Goal: Entertainment & Leisure: Consume media (video, audio)

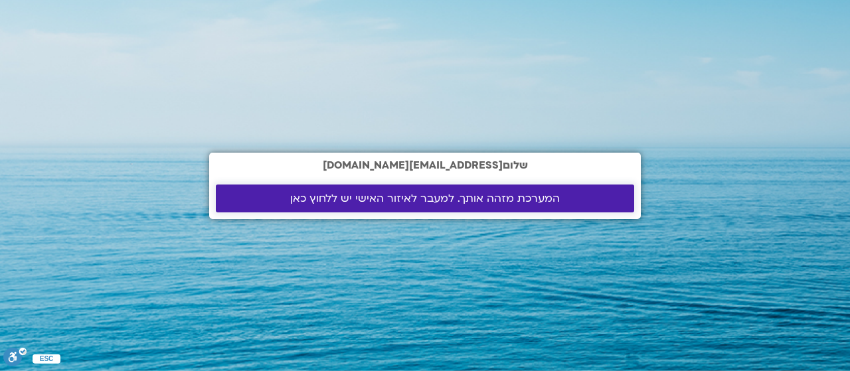
click at [453, 193] on span "המערכת מזהה אותך. למעבר לאיזור האישי יש ללחוץ כאן" at bounding box center [425, 199] width 270 height 12
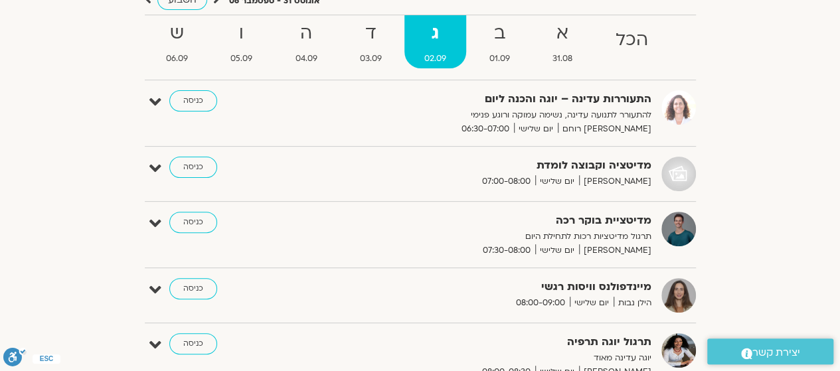
scroll to position [133, 0]
click at [563, 27] on strong "א" at bounding box center [563, 34] width 60 height 30
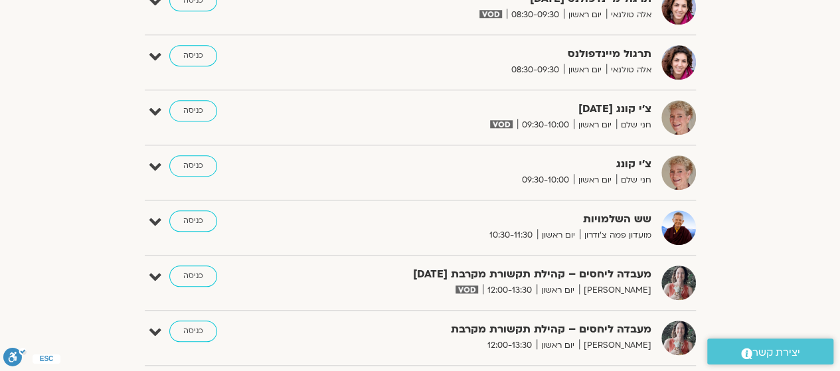
scroll to position [664, 0]
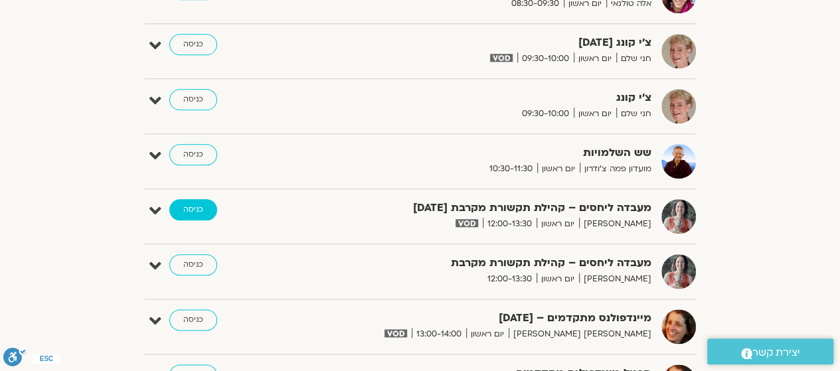
click at [198, 200] on link "כניסה" at bounding box center [193, 209] width 48 height 21
